Goal: Task Accomplishment & Management: Manage account settings

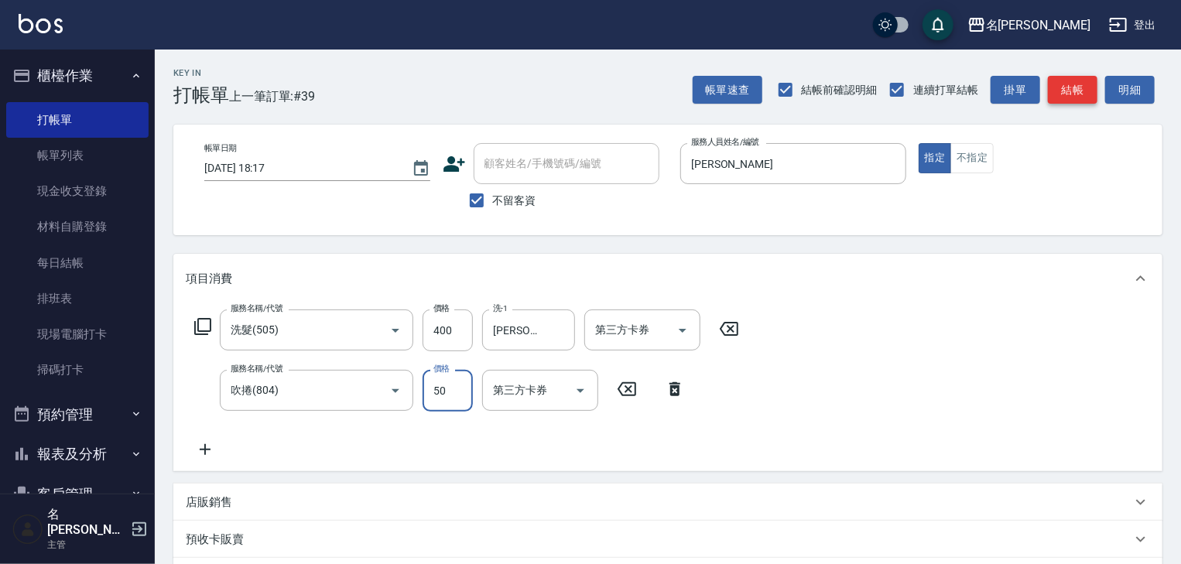
click at [1069, 87] on button "結帳" at bounding box center [1073, 90] width 50 height 29
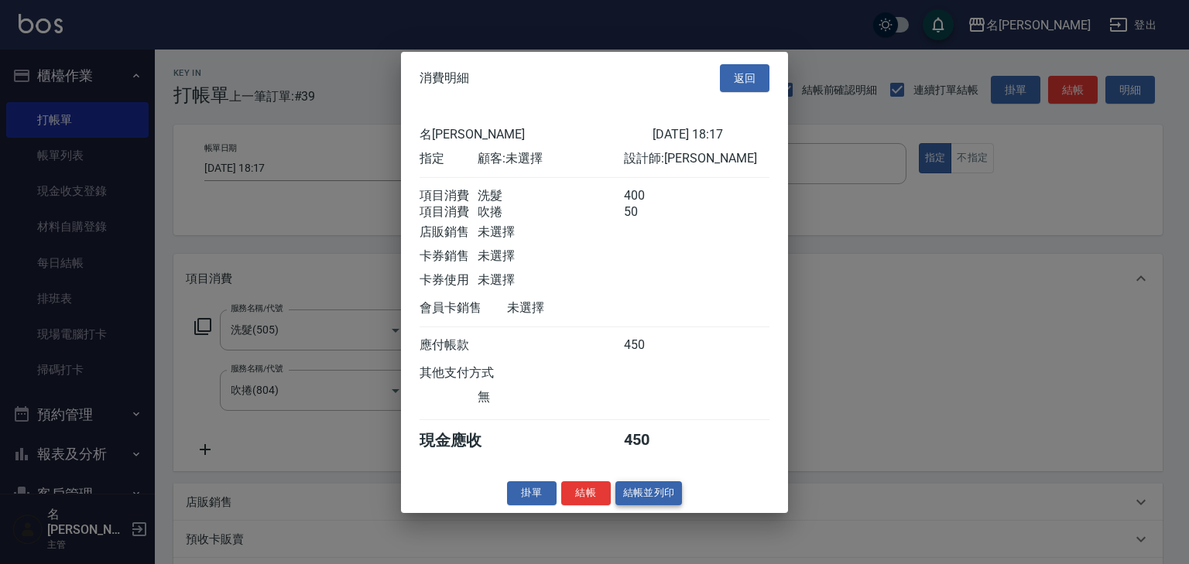
click at [647, 505] on button "結帳並列印" at bounding box center [648, 493] width 67 height 24
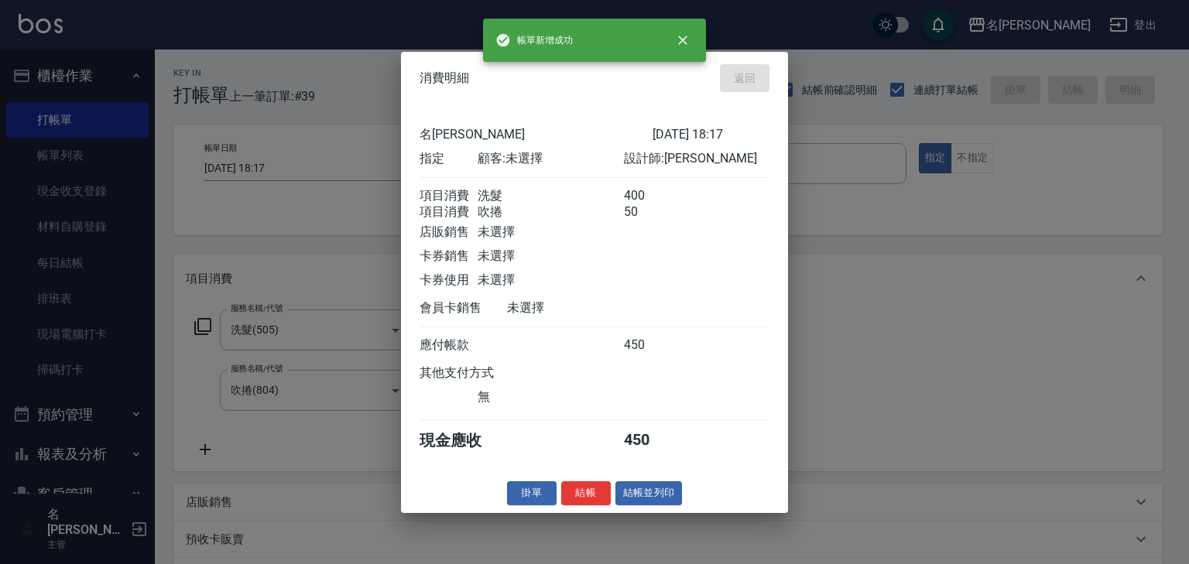
type input "[DATE] 19:06"
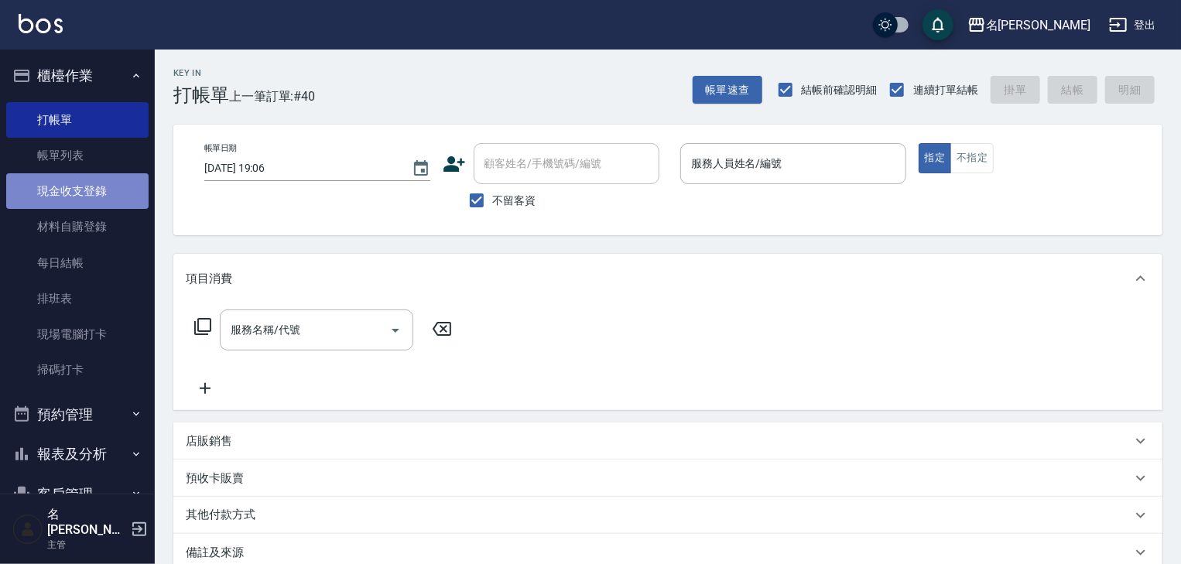
click at [90, 194] on link "現金收支登錄" at bounding box center [77, 191] width 142 height 36
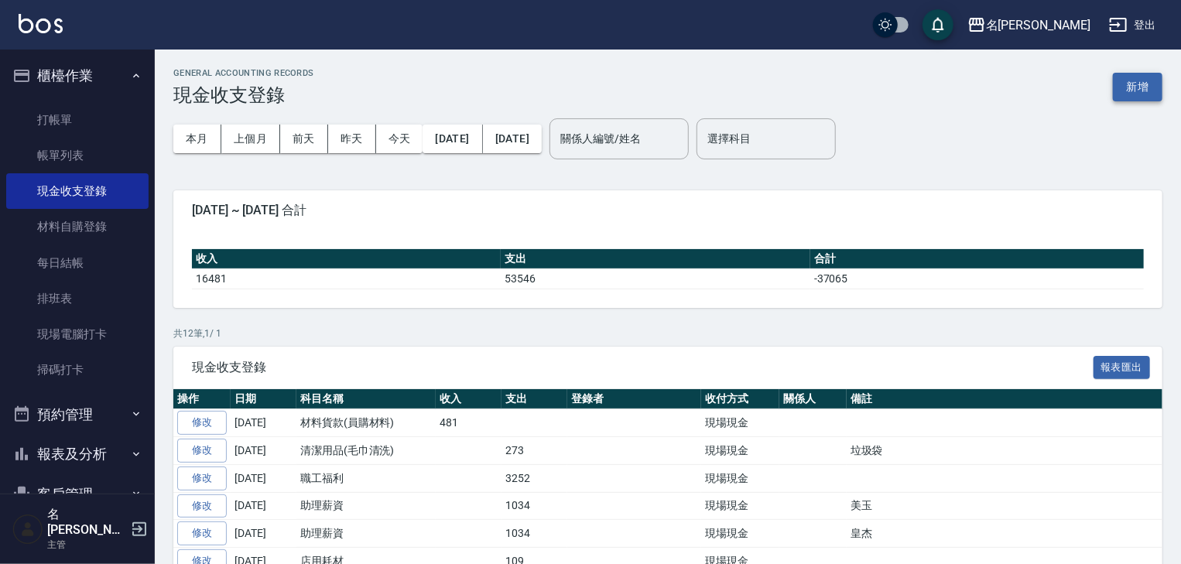
click at [1139, 80] on button "新增" at bounding box center [1138, 87] width 50 height 29
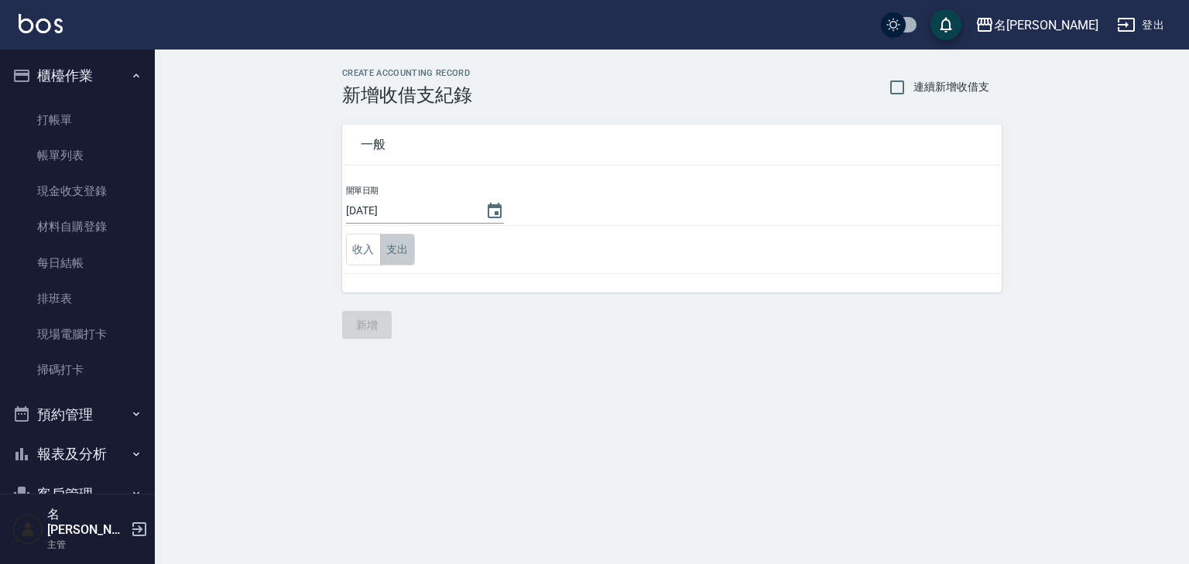
click at [391, 258] on button "支出" at bounding box center [397, 250] width 35 height 32
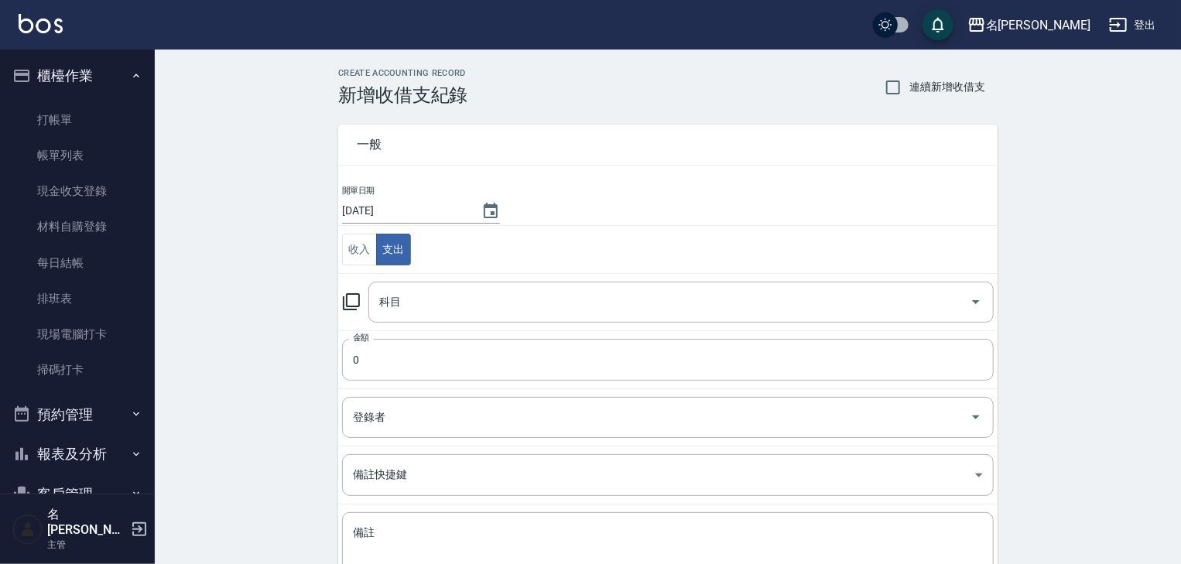
click at [358, 303] on icon at bounding box center [351, 302] width 19 height 19
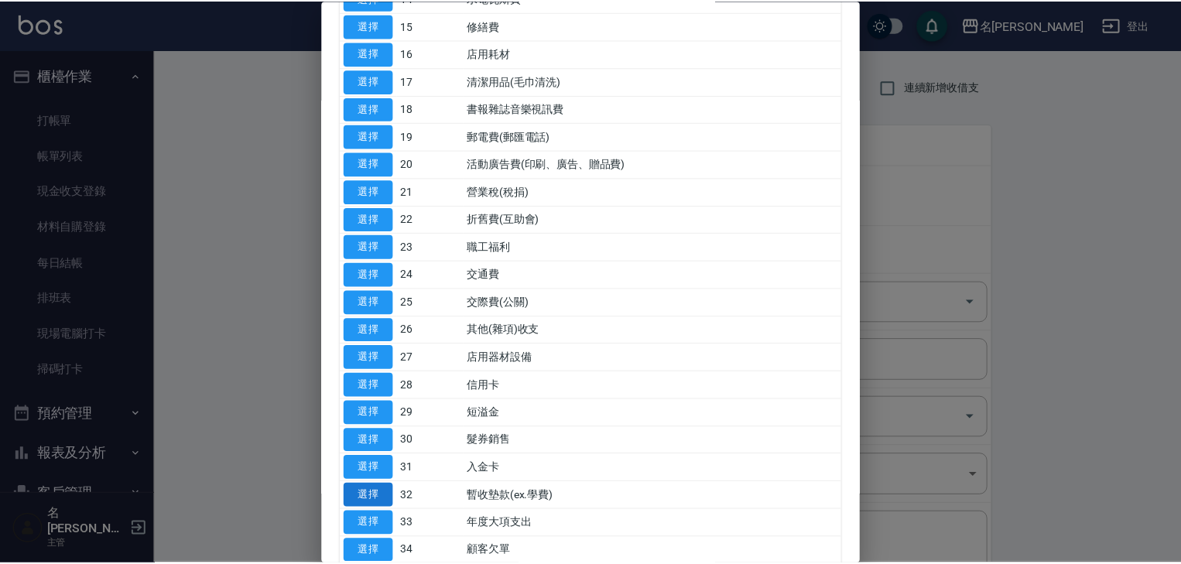
scroll to position [660, 0]
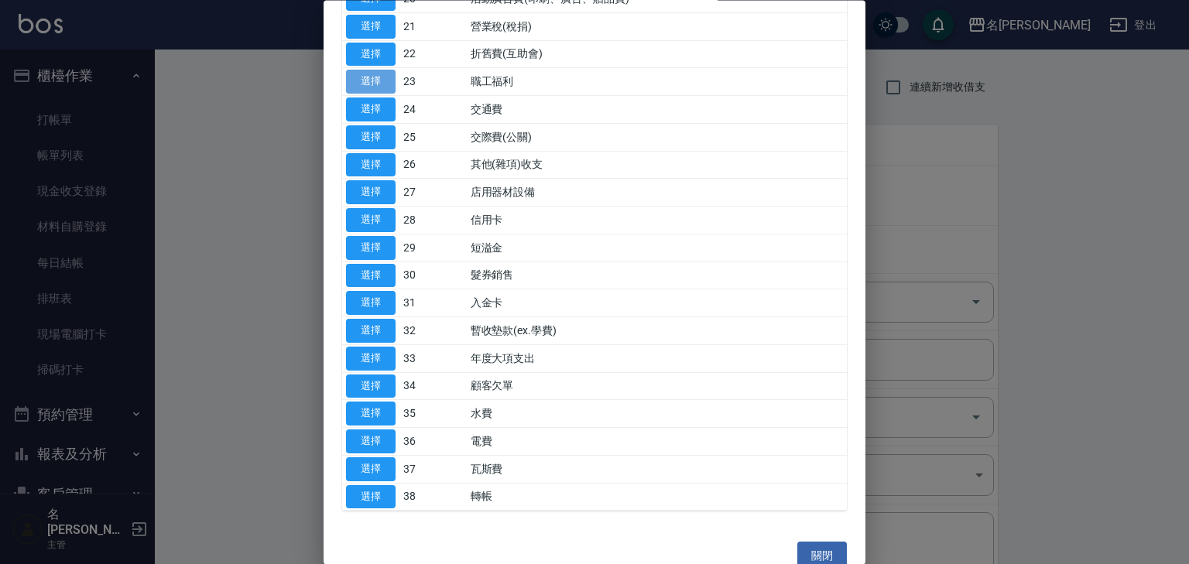
click at [382, 84] on button "選擇" at bounding box center [371, 82] width 50 height 24
type input "23 職工福利"
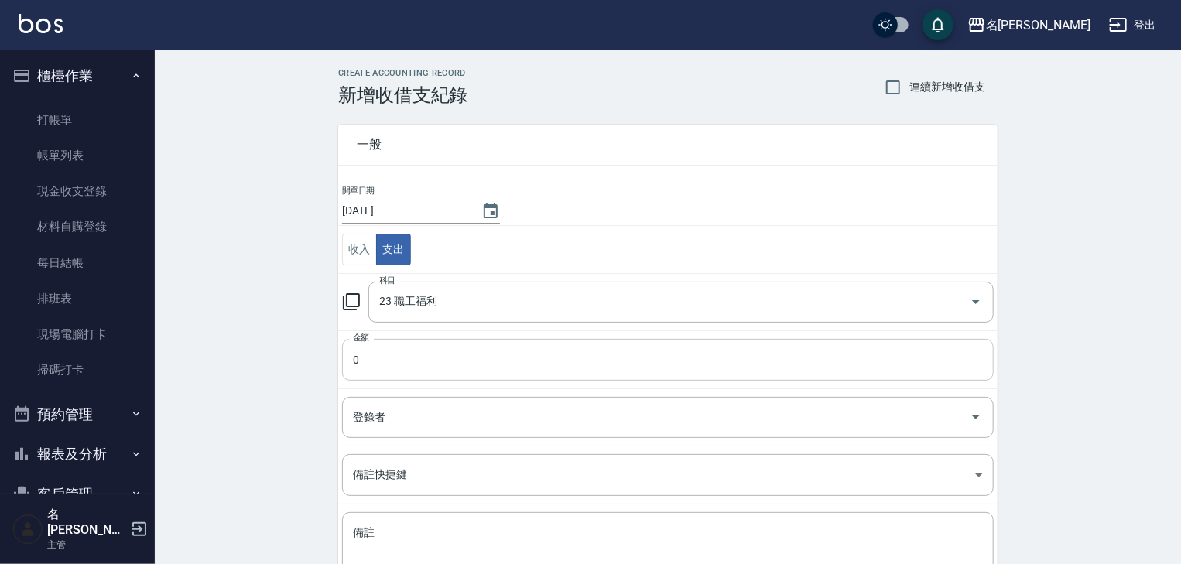
click at [388, 357] on input "0" at bounding box center [668, 360] width 652 height 42
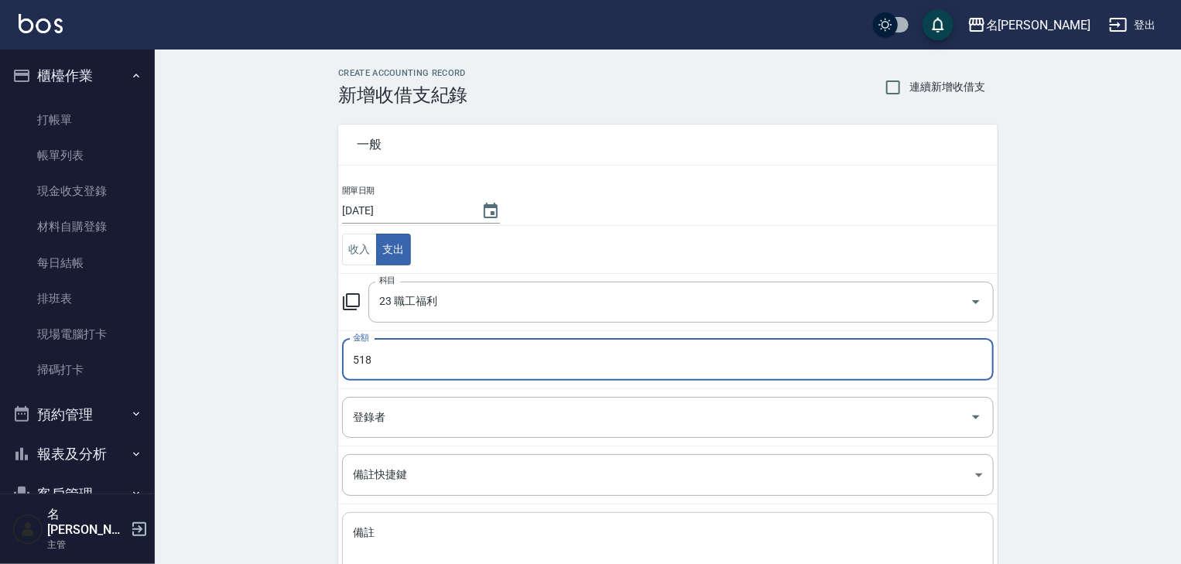
scroll to position [118, 0]
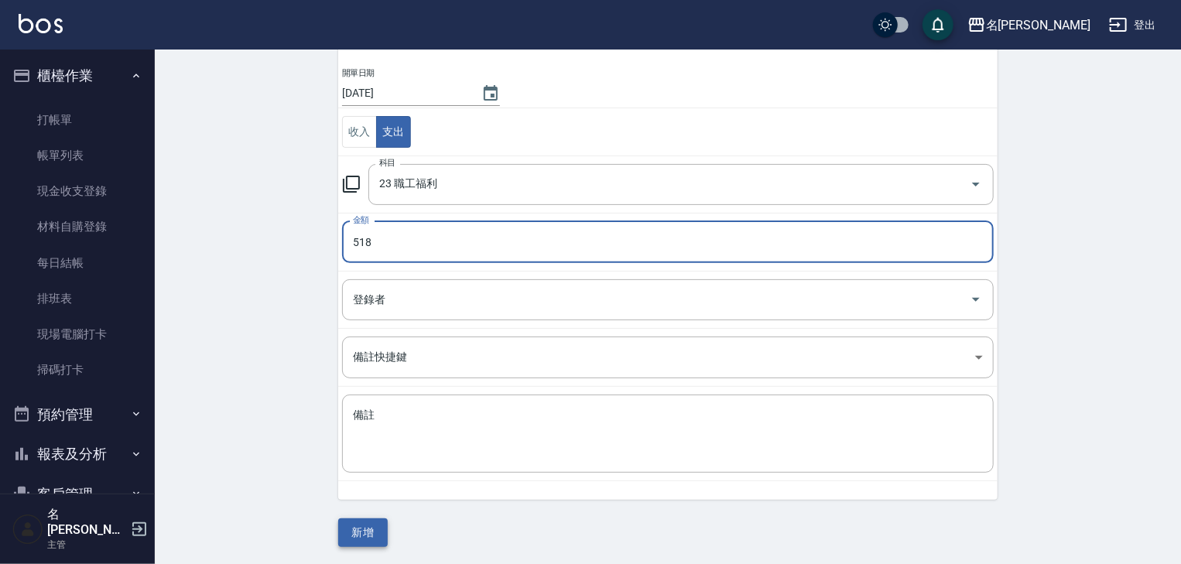
type input "518"
click at [368, 519] on button "新增" at bounding box center [363, 532] width 50 height 29
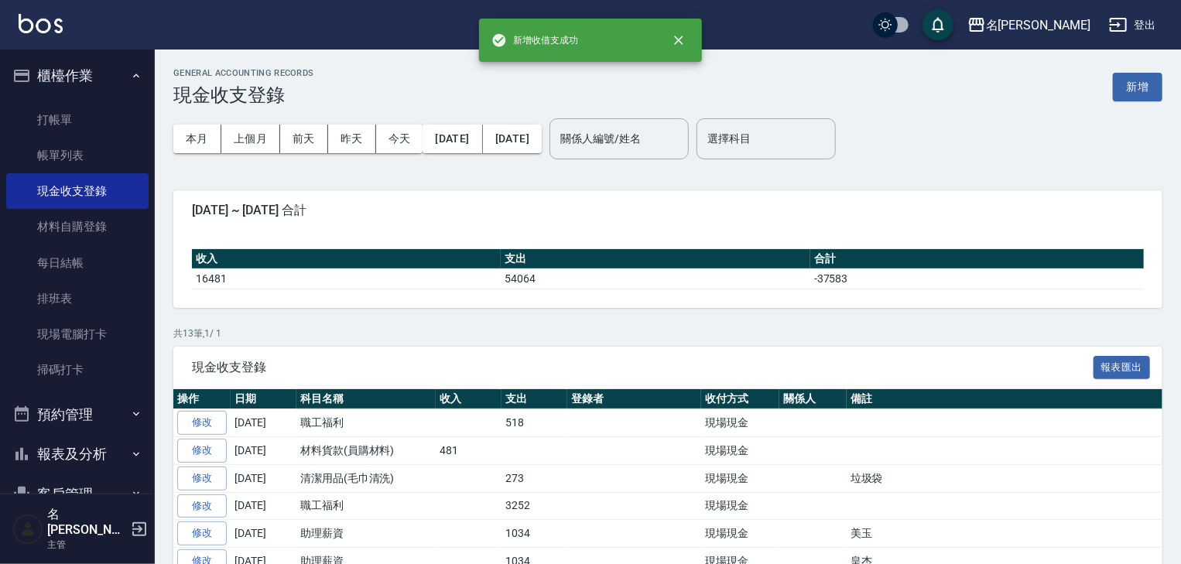
scroll to position [82, 0]
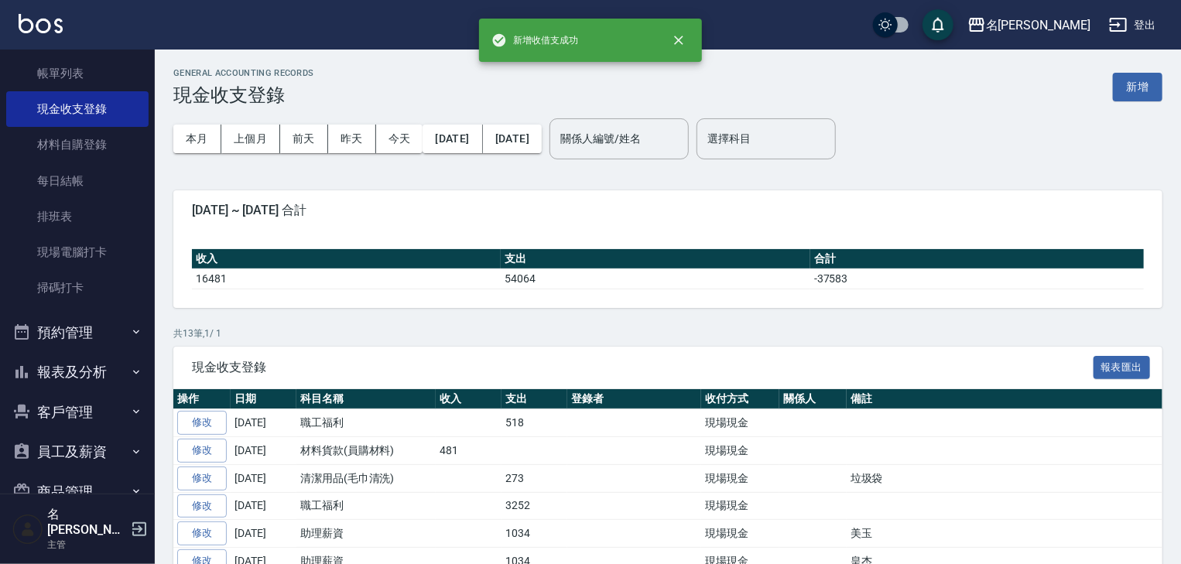
click at [84, 377] on button "報表及分析" at bounding box center [77, 372] width 142 height 40
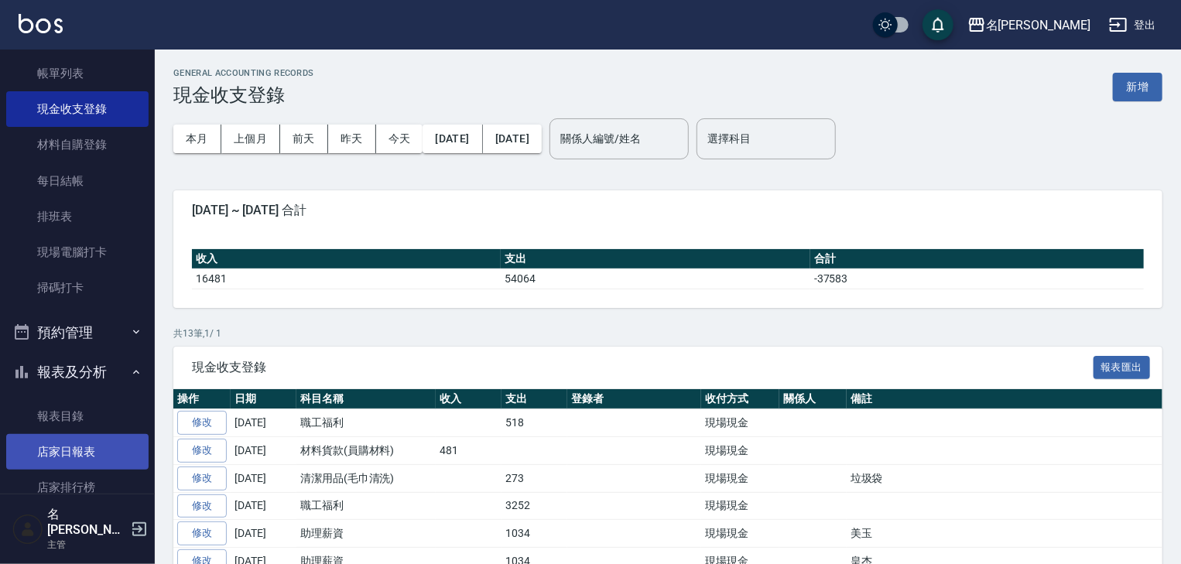
click at [94, 443] on link "店家日報表" at bounding box center [77, 452] width 142 height 36
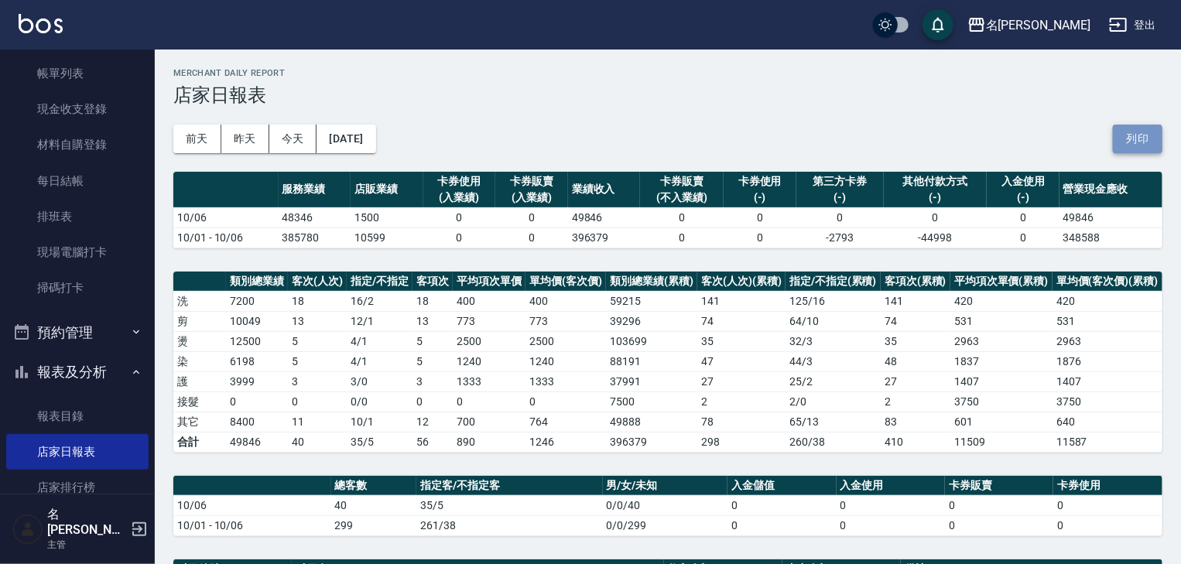
click at [1155, 132] on button "列印" at bounding box center [1138, 139] width 50 height 29
click at [1018, 89] on h3 "店家日報表" at bounding box center [667, 95] width 989 height 22
click at [1134, 142] on button "列印" at bounding box center [1138, 139] width 50 height 29
click at [46, 25] on img at bounding box center [41, 23] width 44 height 19
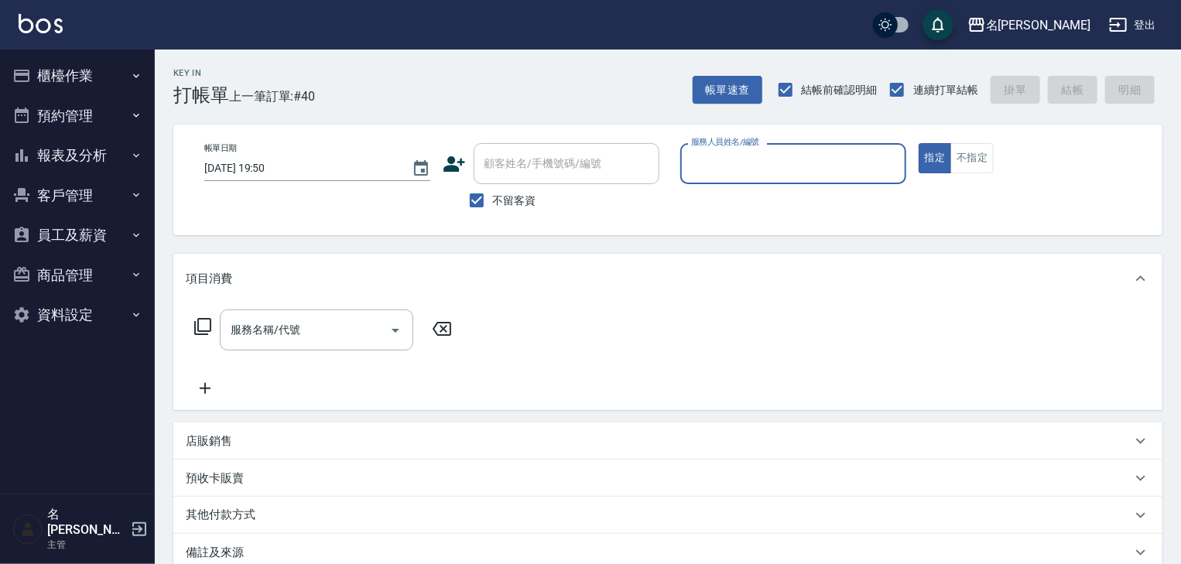
click at [53, 85] on button "櫃檯作業" at bounding box center [77, 76] width 142 height 40
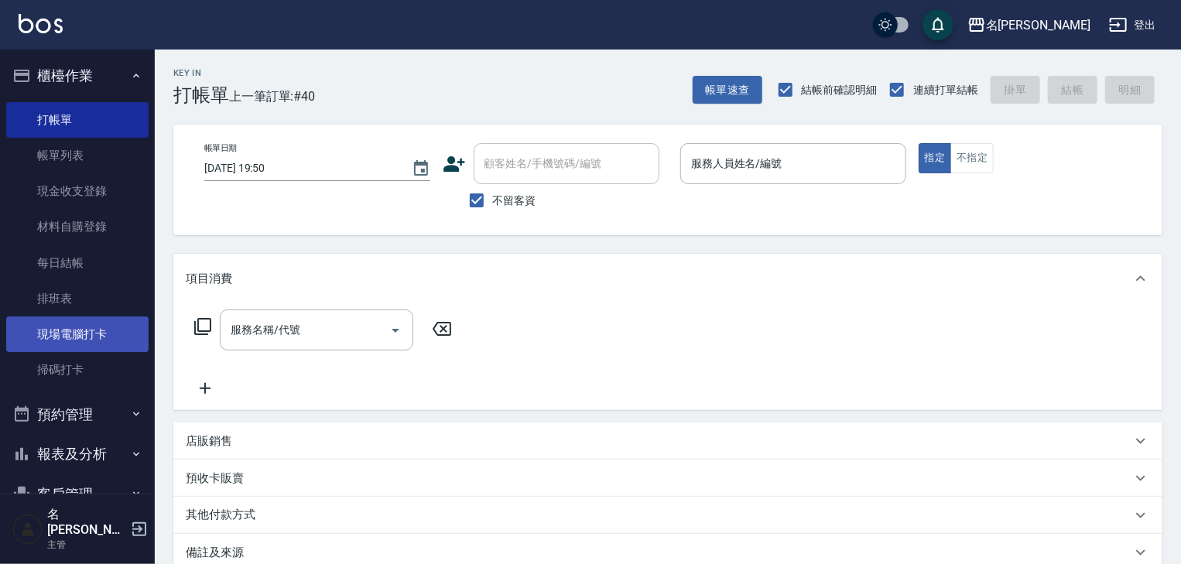
click at [94, 341] on link "現場電腦打卡" at bounding box center [77, 335] width 142 height 36
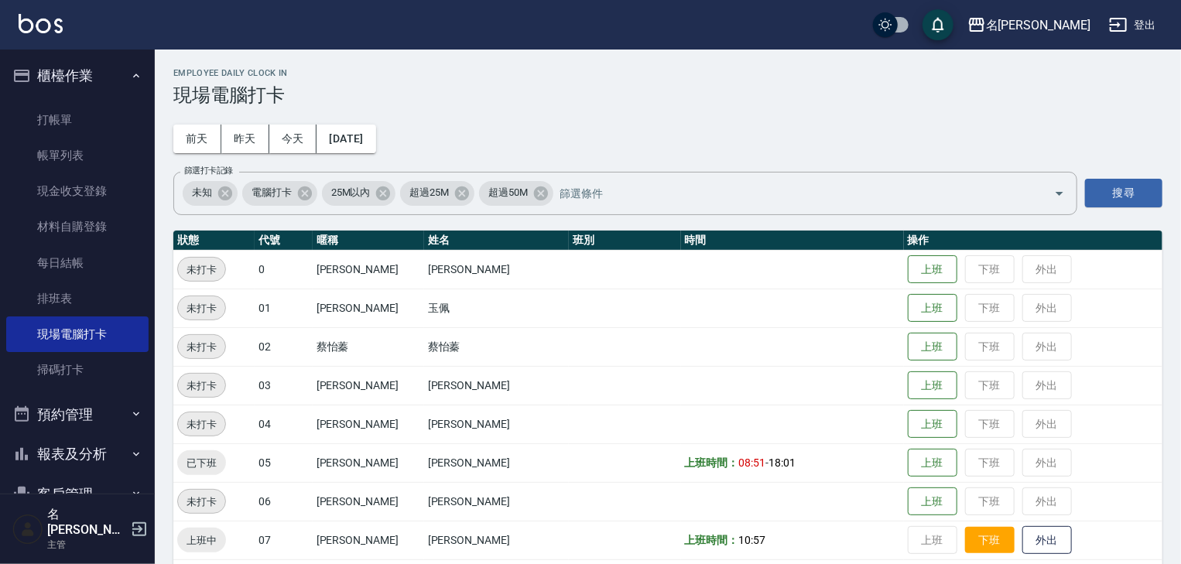
scroll to position [248, 0]
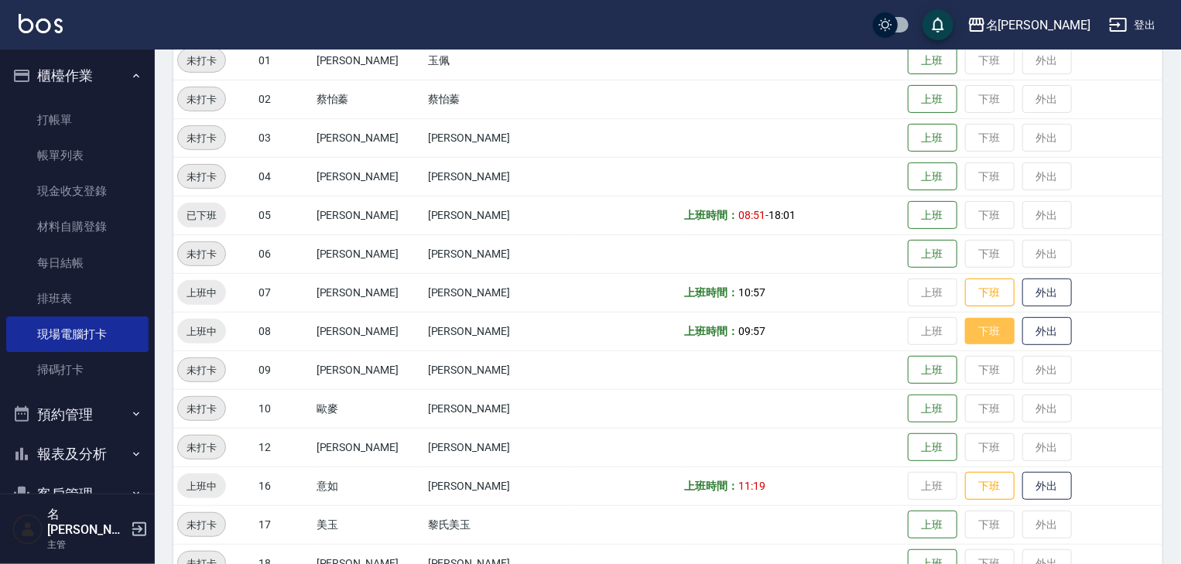
click at [969, 327] on button "下班" at bounding box center [990, 331] width 50 height 27
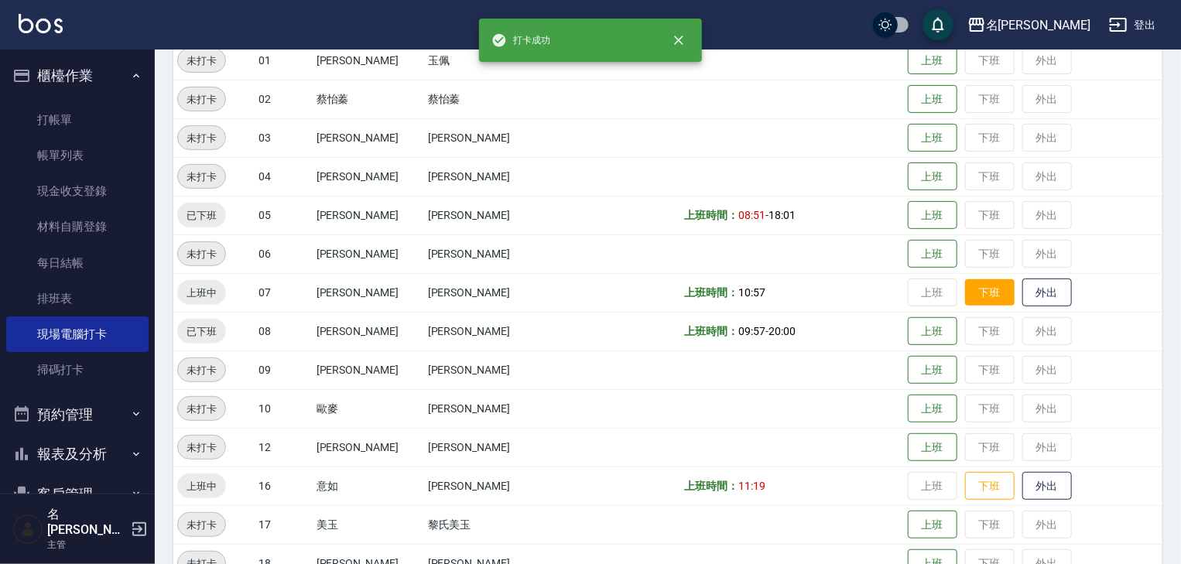
click at [968, 299] on button "下班" at bounding box center [990, 292] width 50 height 27
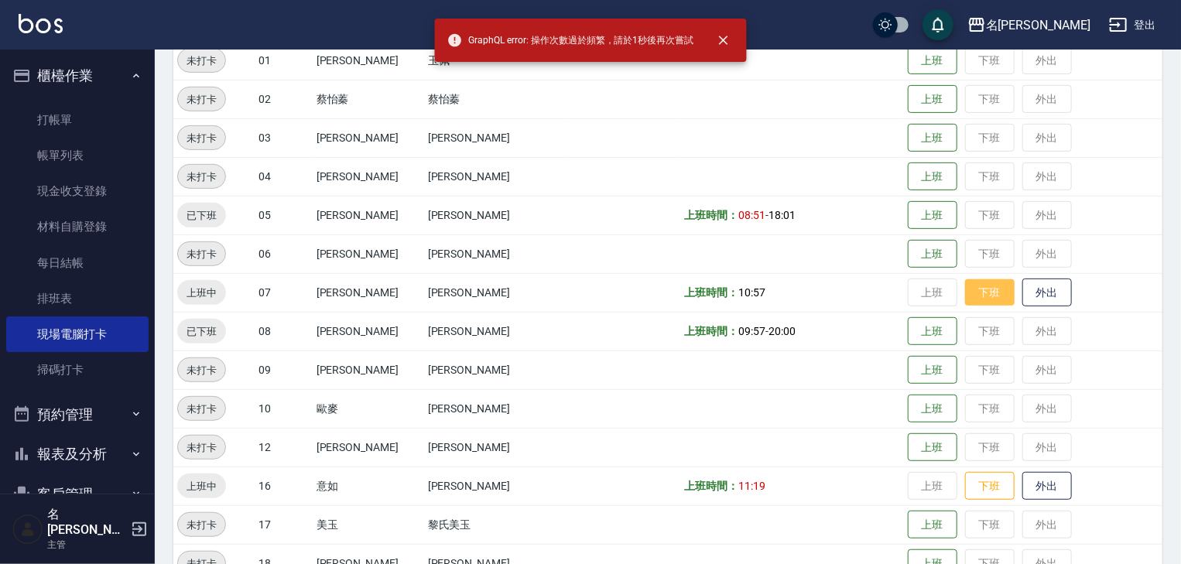
click at [977, 287] on button "下班" at bounding box center [990, 292] width 50 height 27
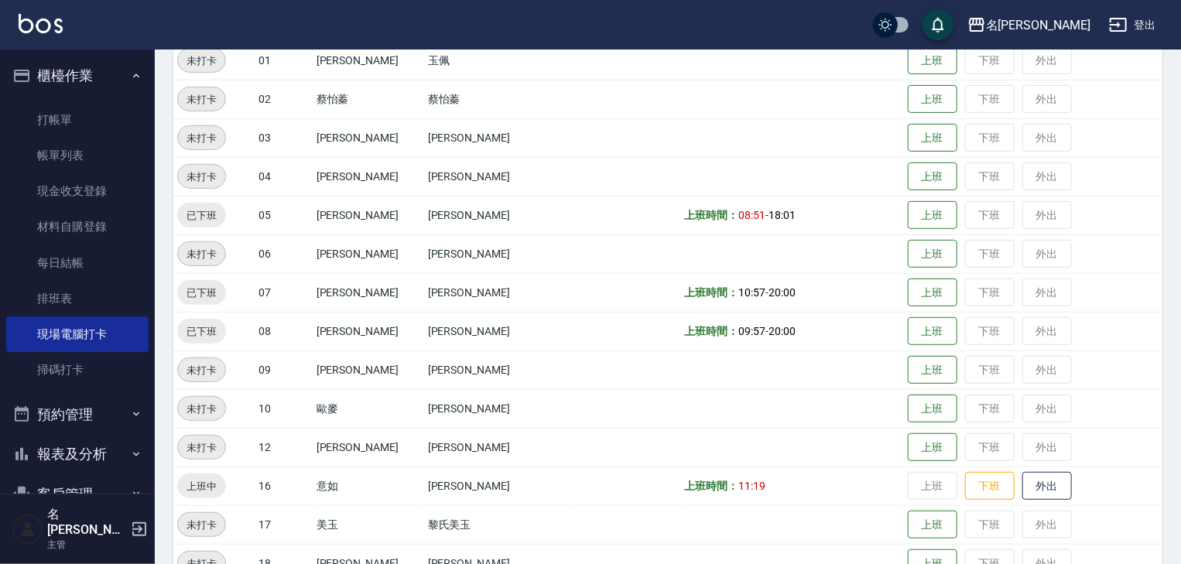
scroll to position [330, 0]
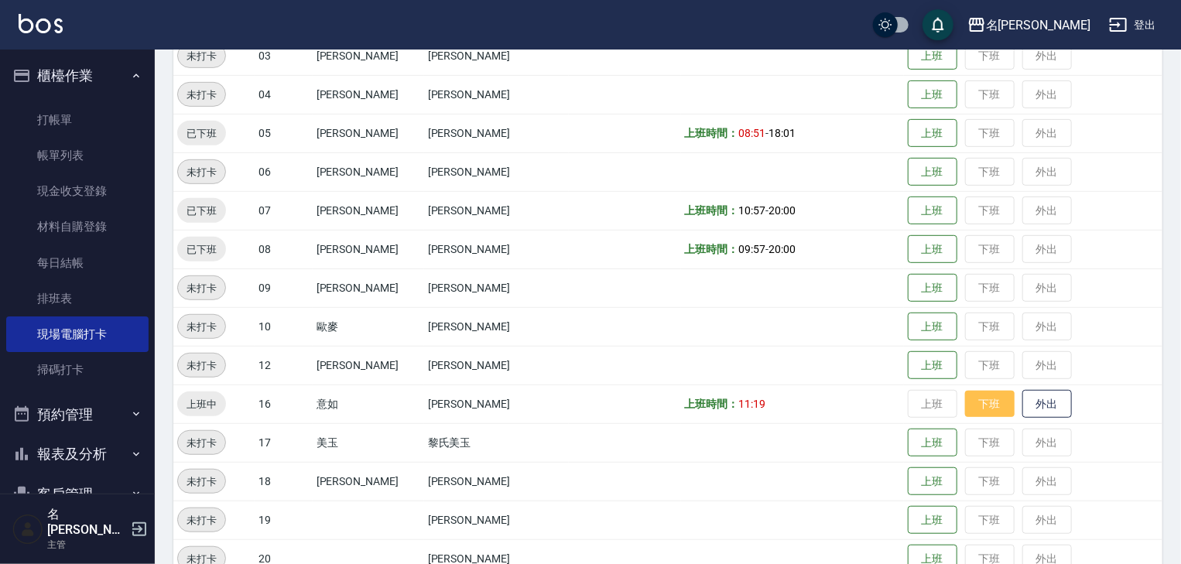
click at [966, 412] on button "下班" at bounding box center [990, 404] width 50 height 27
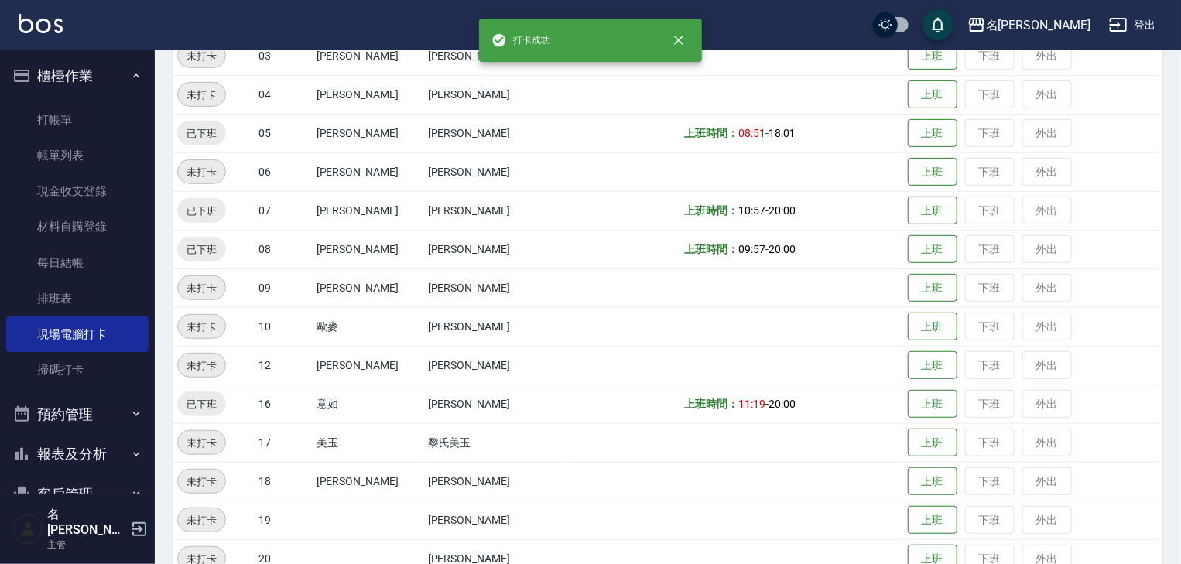
scroll to position [495, 0]
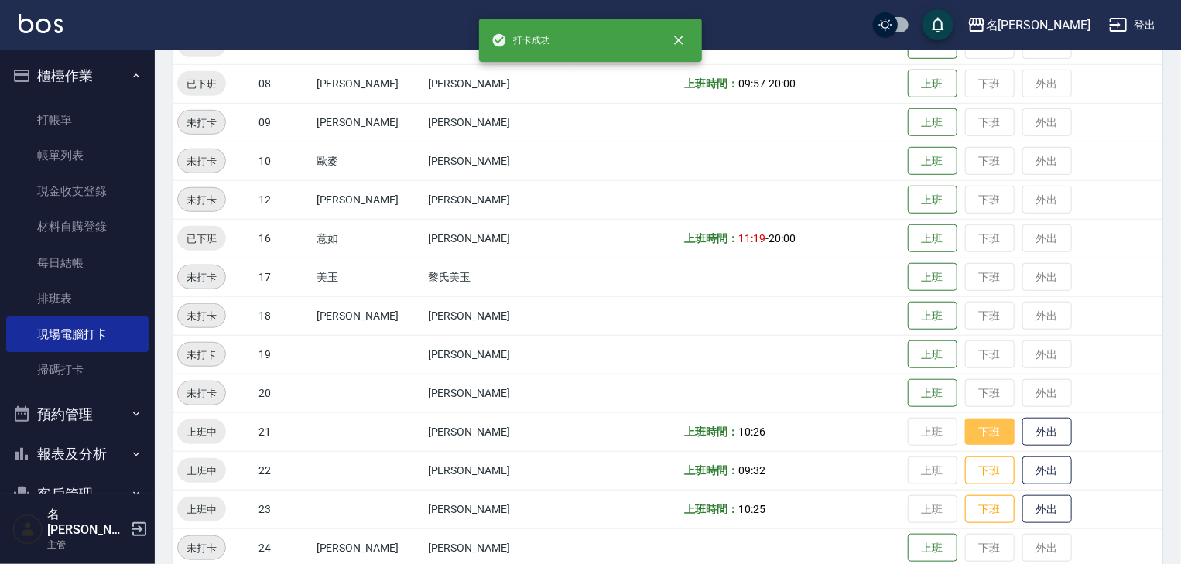
click at [967, 428] on button "下班" at bounding box center [990, 432] width 50 height 27
click at [968, 470] on button "下班" at bounding box center [990, 470] width 50 height 27
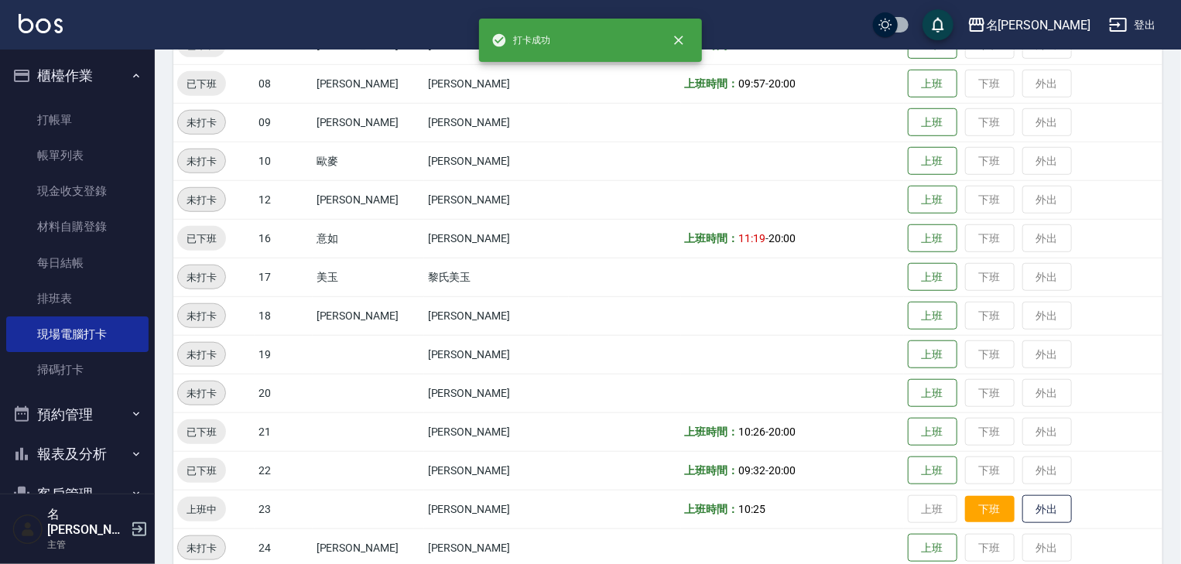
click at [972, 511] on button "下班" at bounding box center [990, 509] width 50 height 27
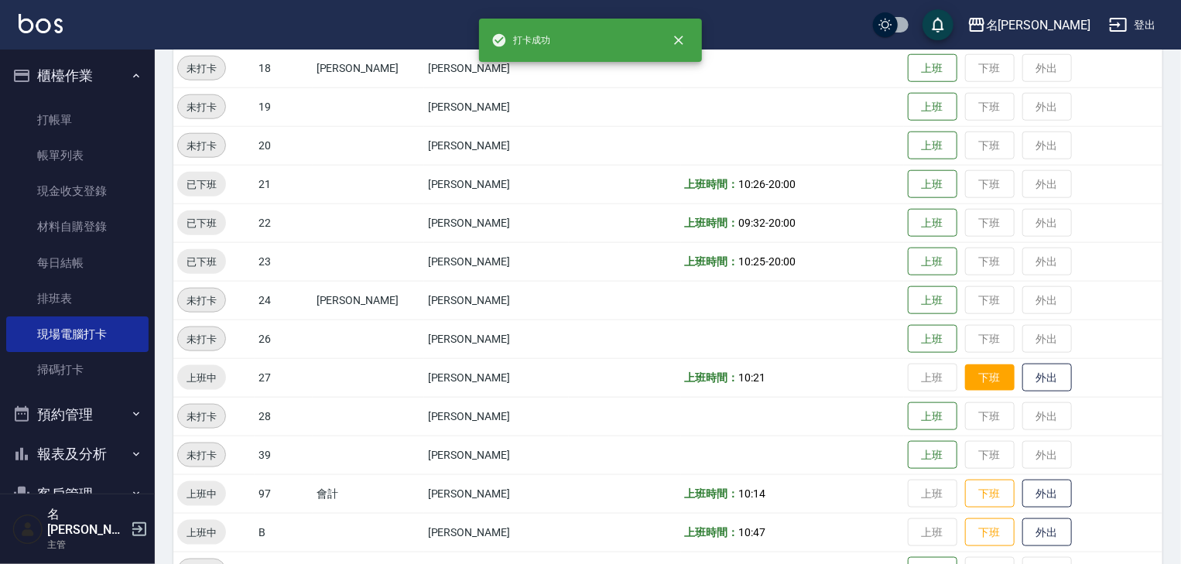
click at [966, 368] on button "下班" at bounding box center [990, 377] width 50 height 27
click at [965, 484] on button "下班" at bounding box center [990, 494] width 50 height 27
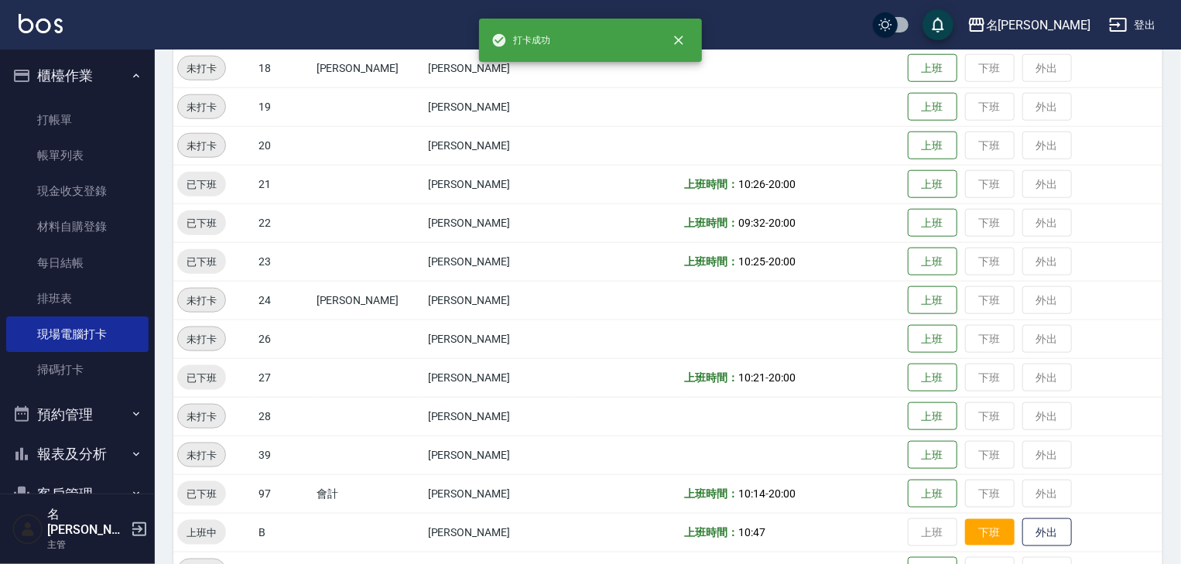
click at [965, 539] on button "下班" at bounding box center [990, 532] width 50 height 27
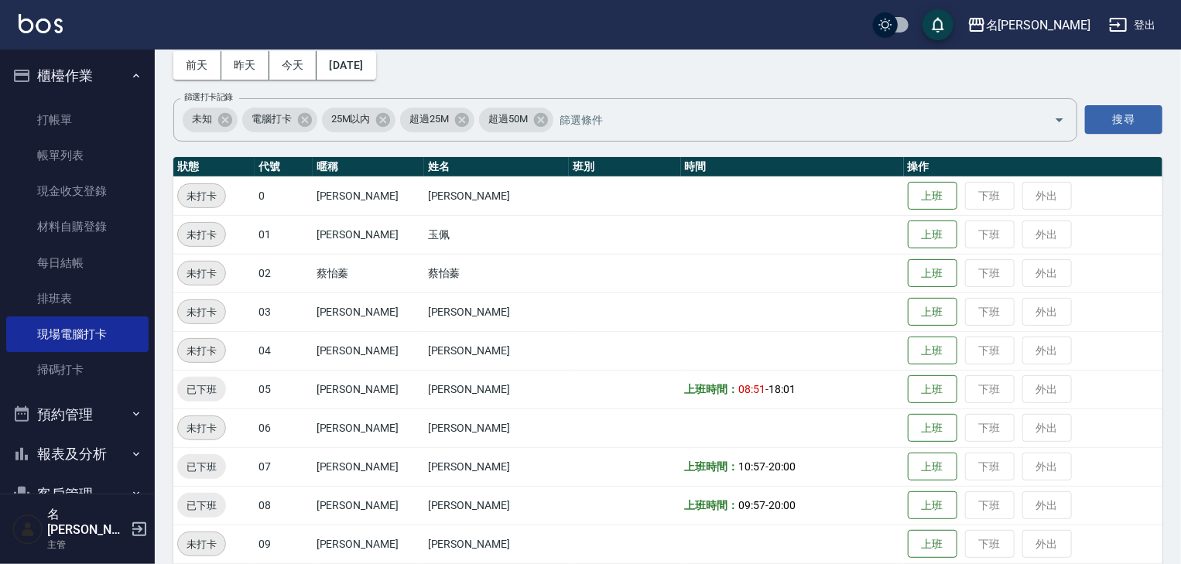
scroll to position [0, 0]
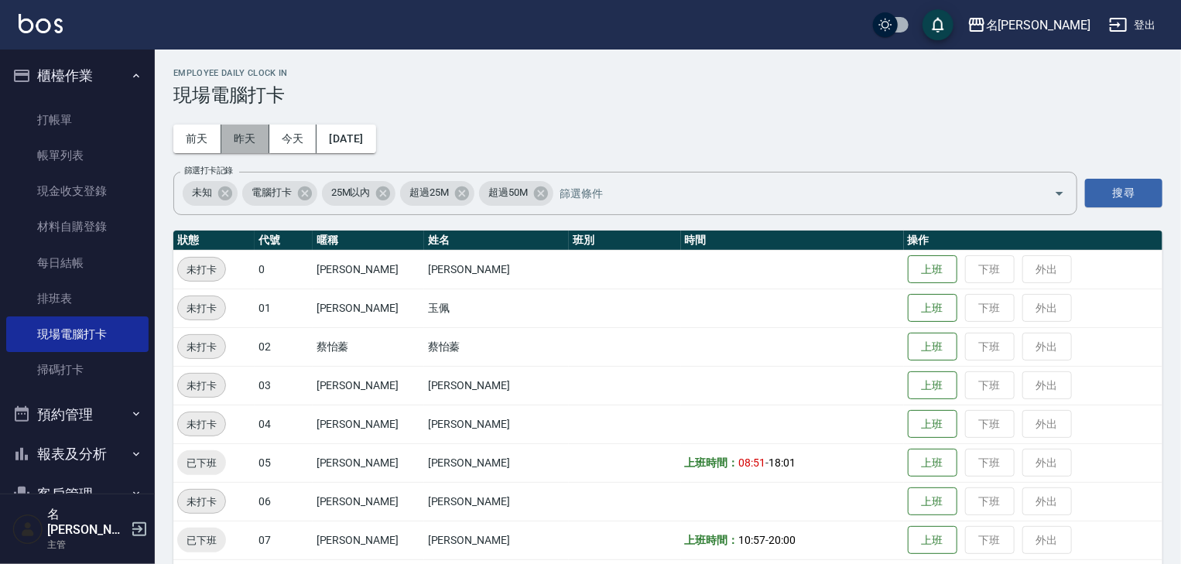
click at [258, 136] on button "昨天" at bounding box center [245, 139] width 48 height 29
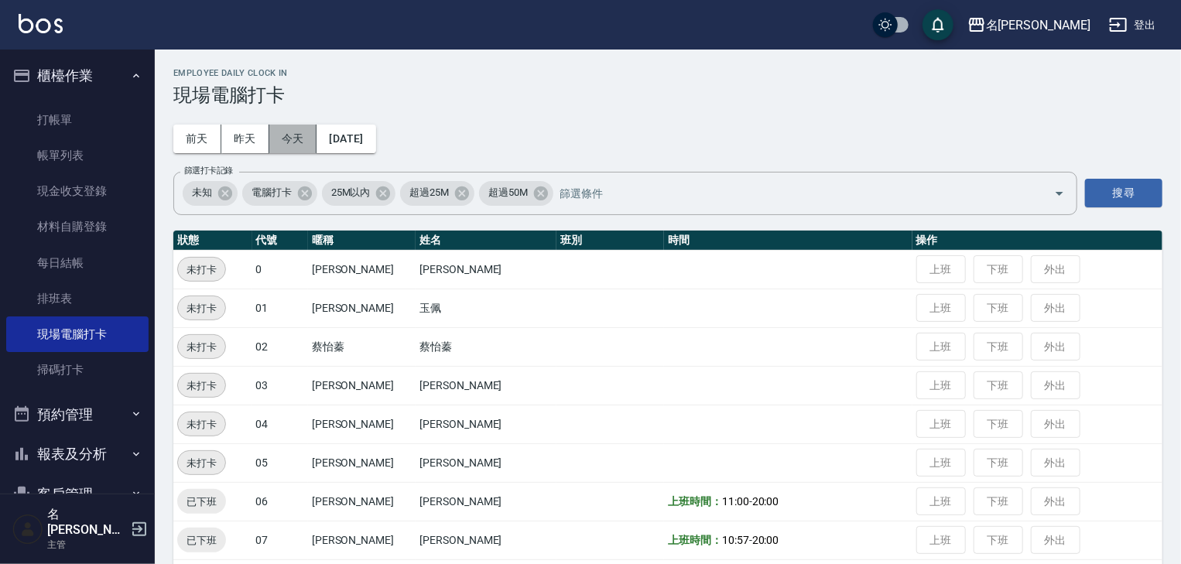
click at [294, 145] on button "今天" at bounding box center [293, 139] width 48 height 29
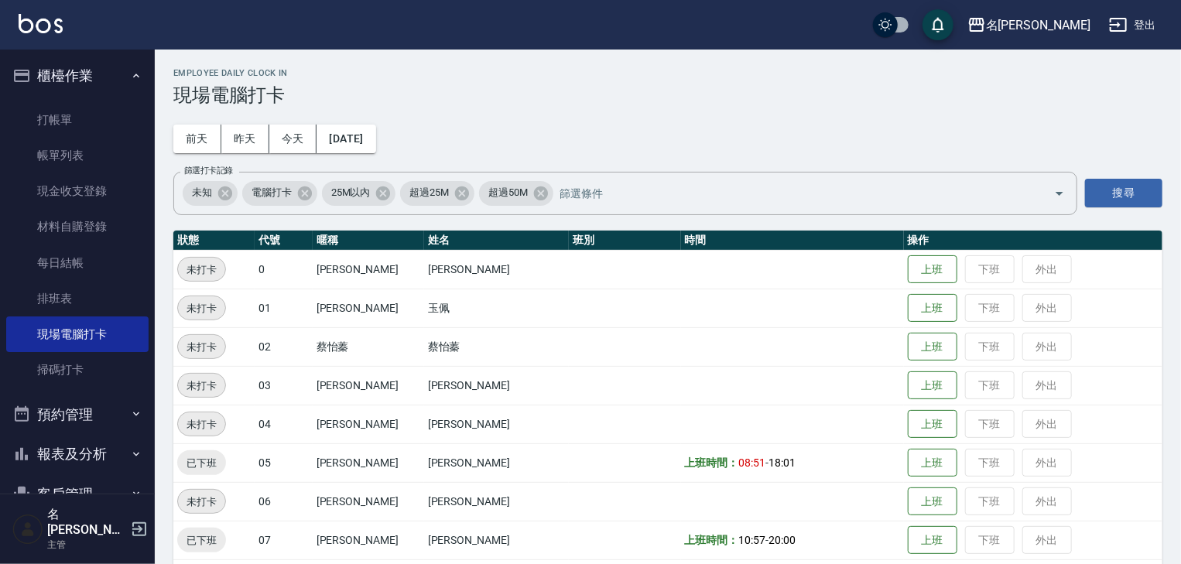
scroll to position [330, 0]
